Goal: Find specific page/section: Find specific page/section

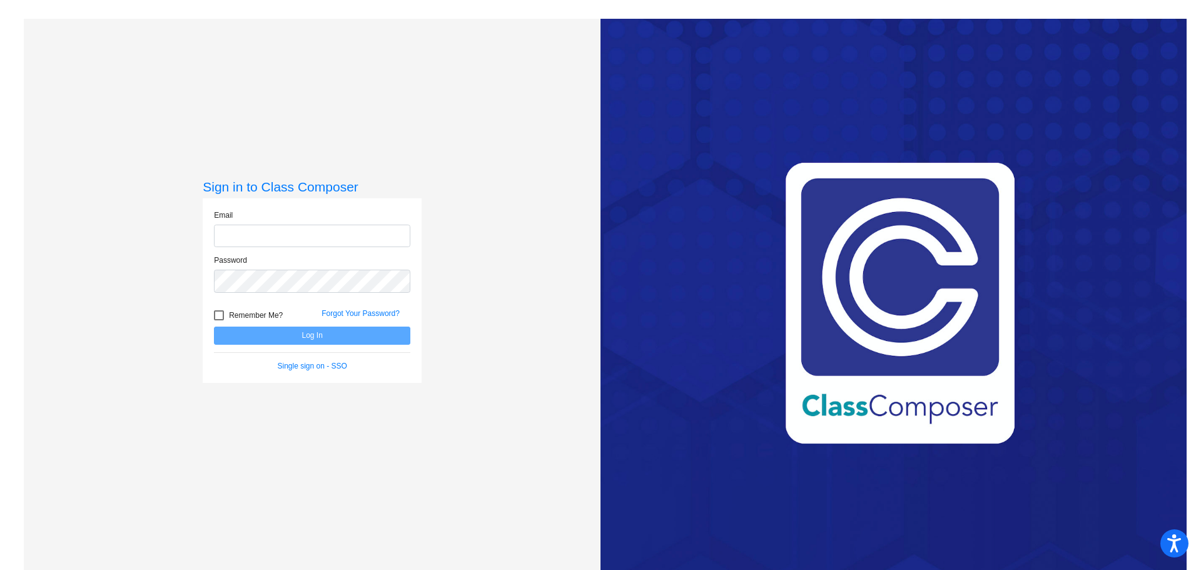
type input "[EMAIL_ADDRESS][PERSON_NAME][DOMAIN_NAME]"
click at [272, 340] on button "Log In" at bounding box center [312, 336] width 196 height 18
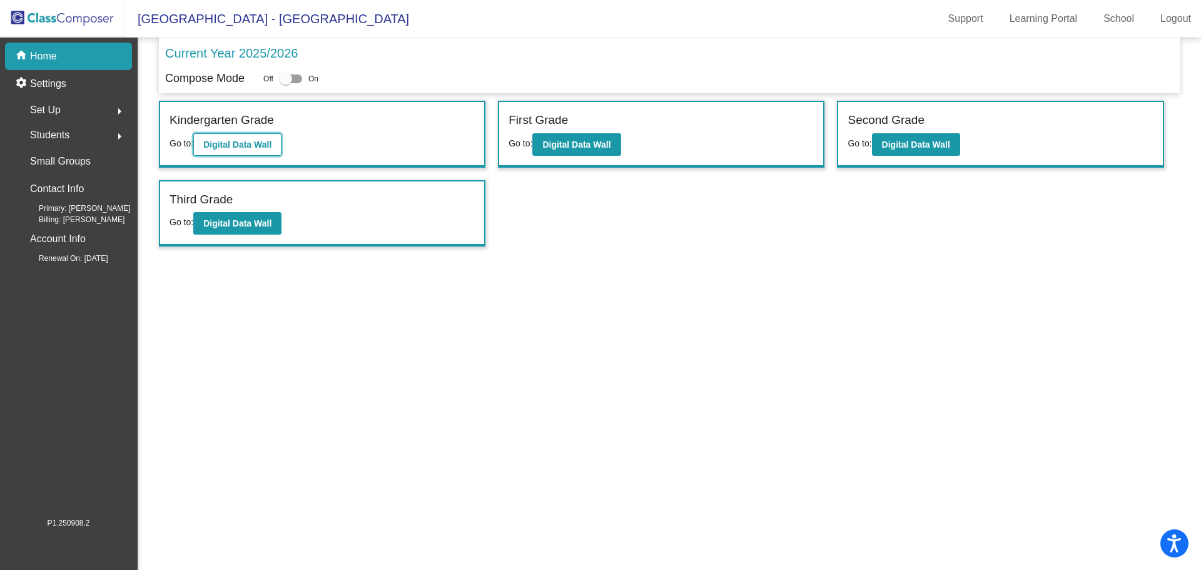
click at [244, 141] on b "Digital Data Wall" at bounding box center [237, 145] width 68 height 10
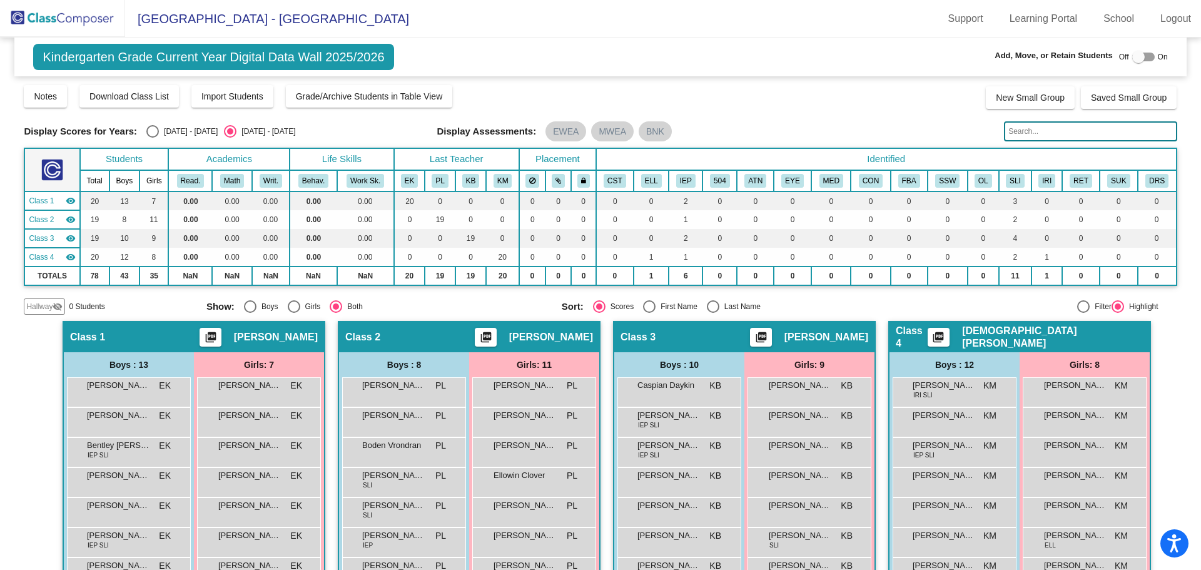
click at [88, 14] on img at bounding box center [62, 18] width 125 height 37
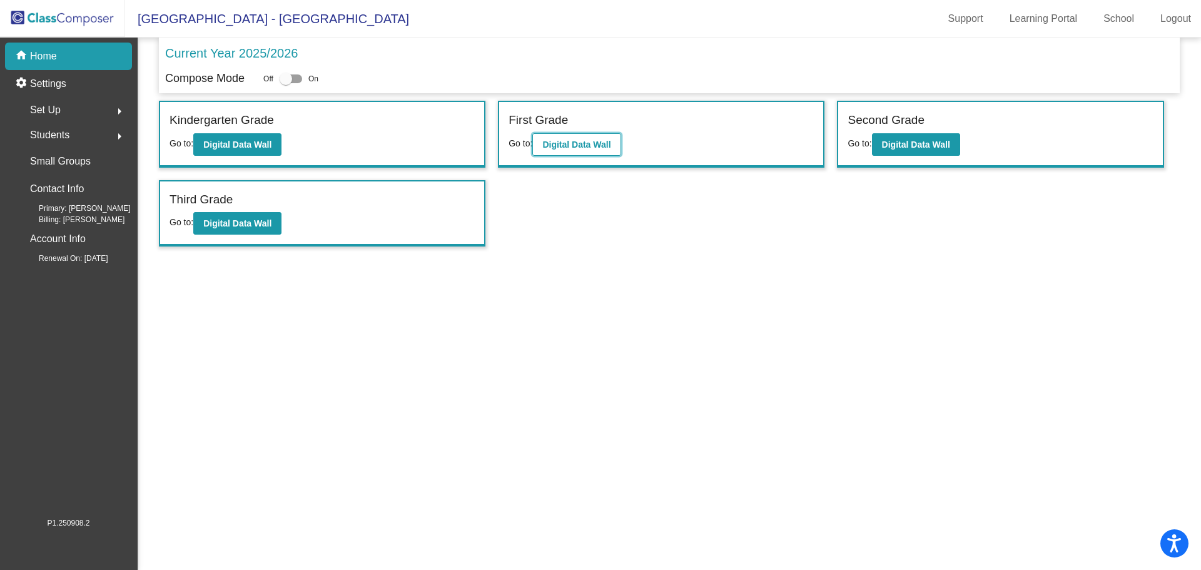
click at [589, 146] on b "Digital Data Wall" at bounding box center [576, 145] width 68 height 10
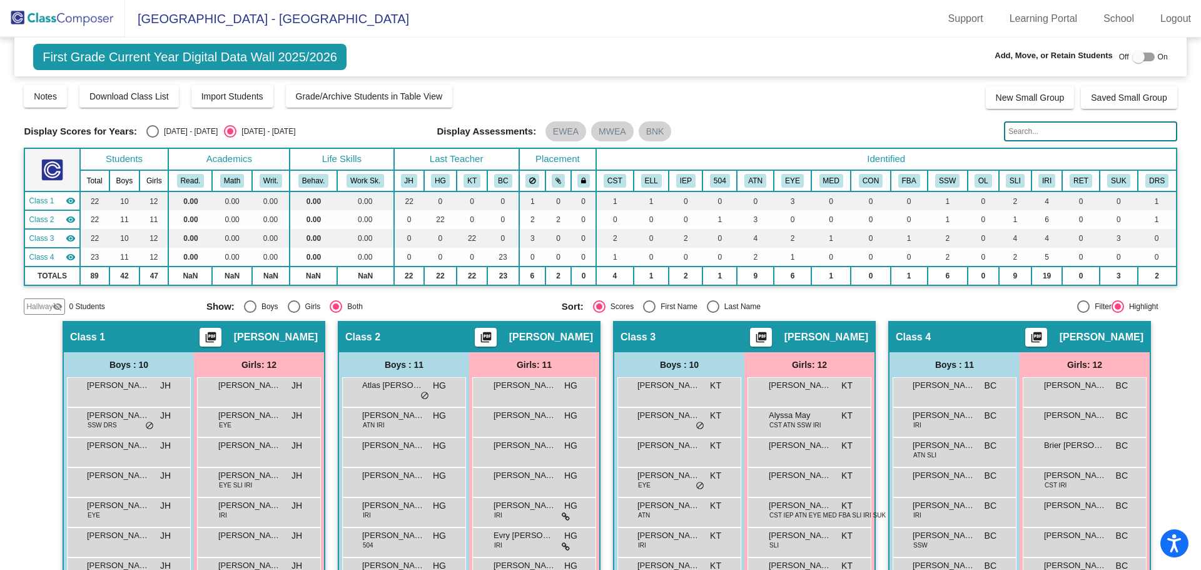
click at [64, 16] on img at bounding box center [62, 18] width 125 height 37
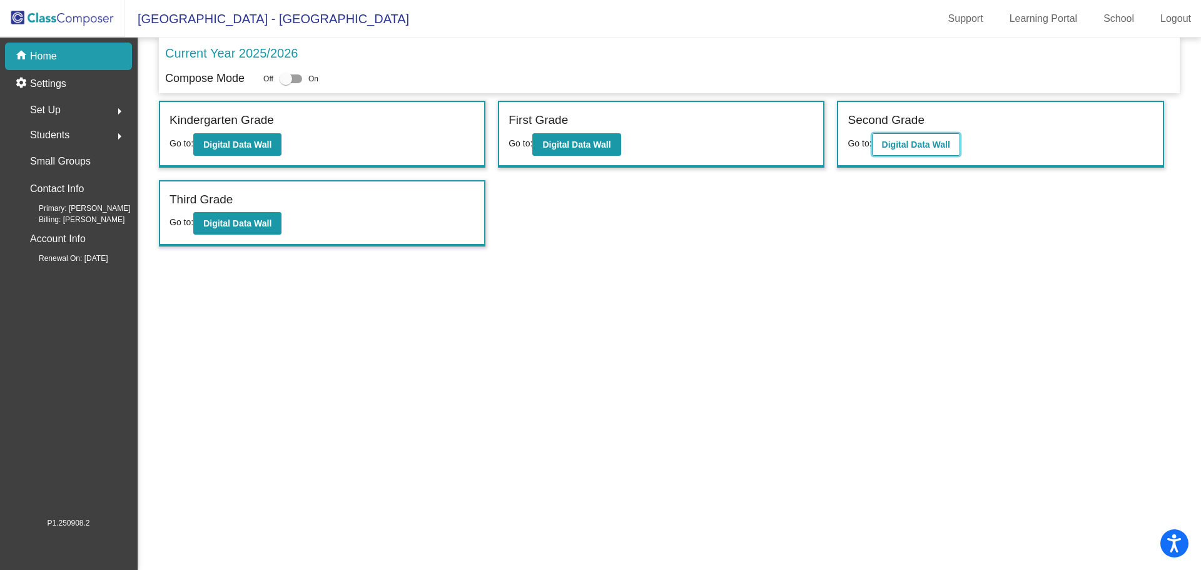
click at [905, 145] on b "Digital Data Wall" at bounding box center [916, 145] width 68 height 10
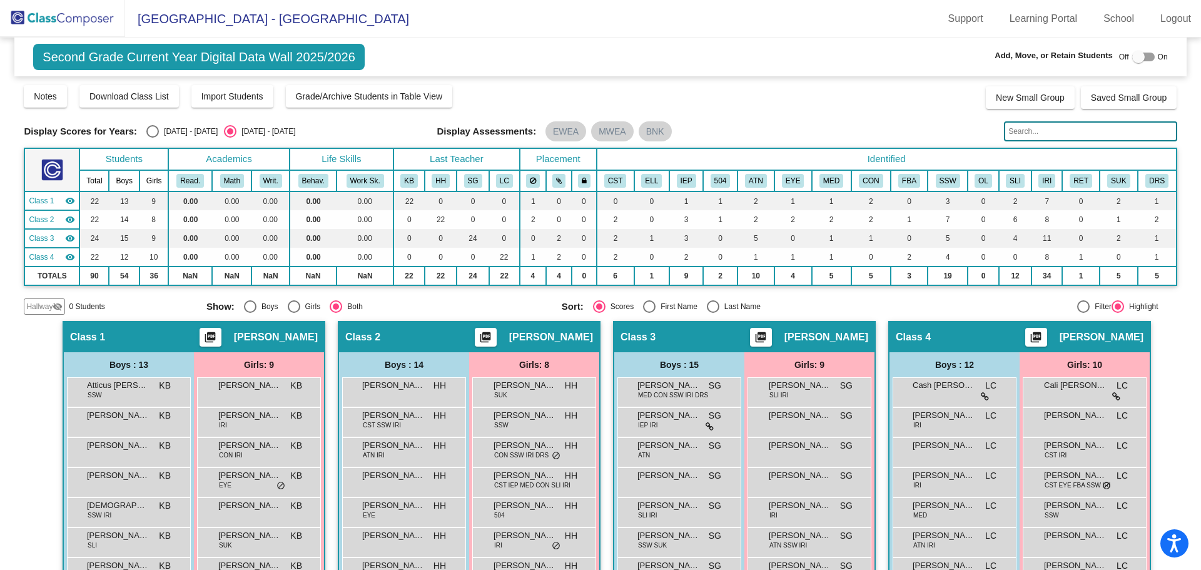
drag, startPoint x: 42, startPoint y: 22, endPoint x: 96, endPoint y: 27, distance: 54.0
click at [41, 21] on img at bounding box center [62, 18] width 125 height 37
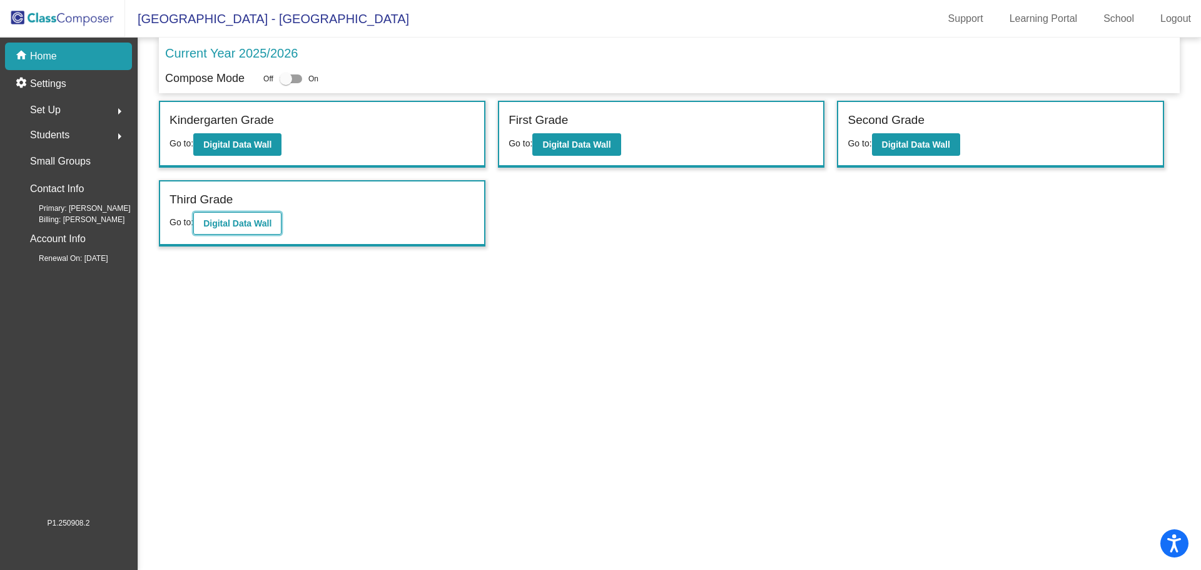
click at [229, 227] on b "Digital Data Wall" at bounding box center [237, 223] width 68 height 10
